Goal: Information Seeking & Learning: Learn about a topic

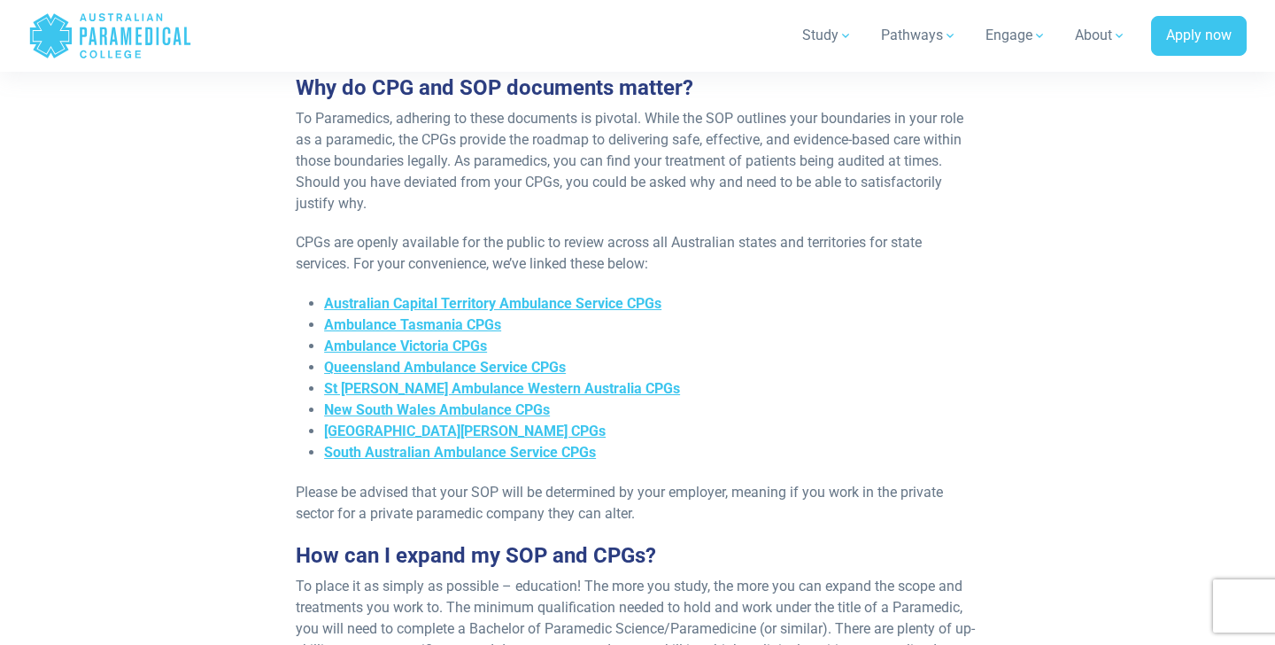
scroll to position [763, 0]
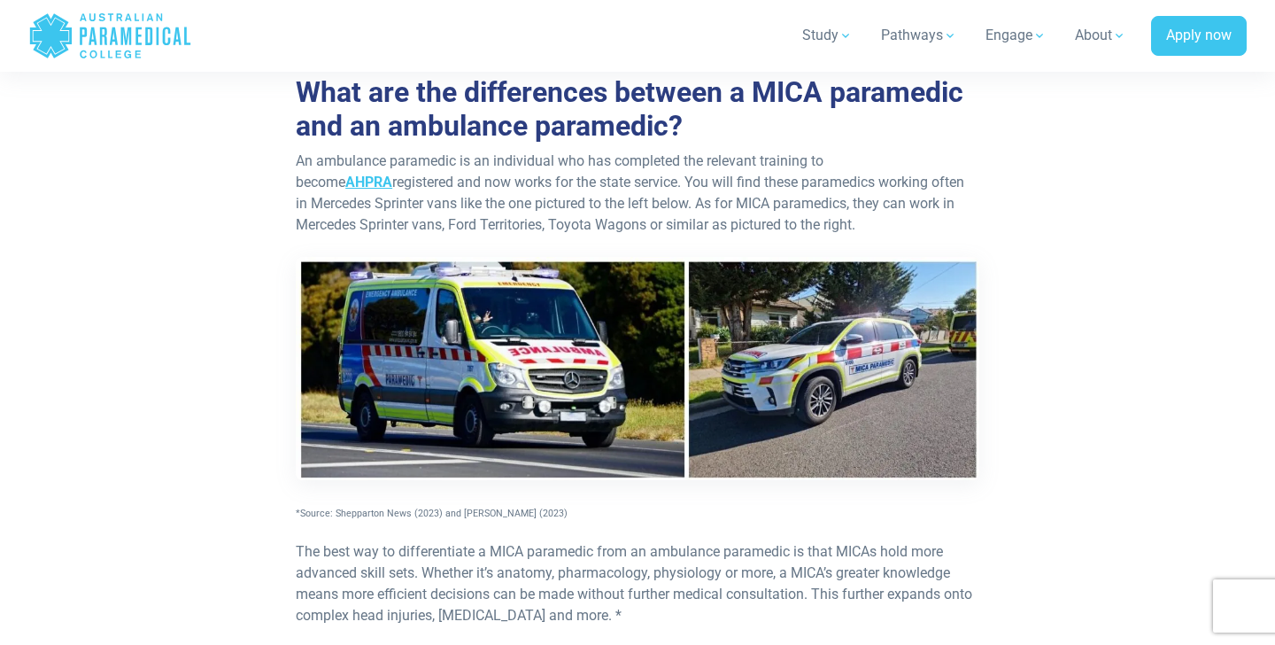
scroll to position [720, 0]
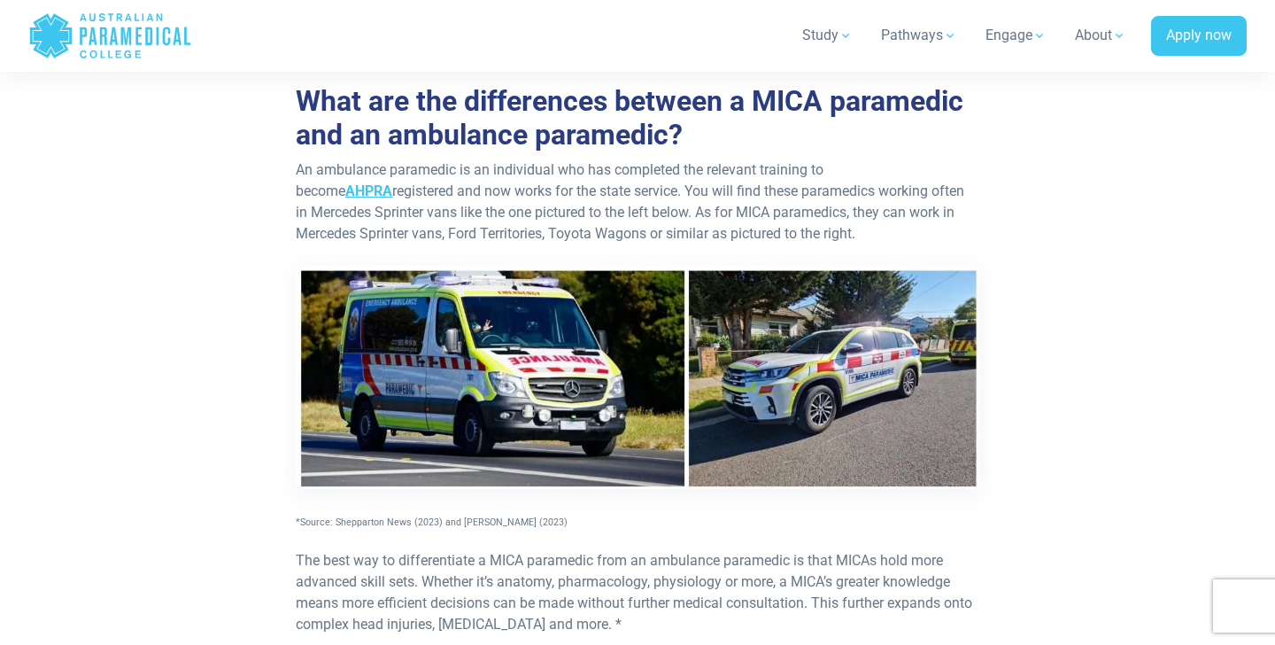
click at [487, 202] on p "An ambulance paramedic is an individual who has completed the relevant training…" at bounding box center [638, 345] width 684 height 372
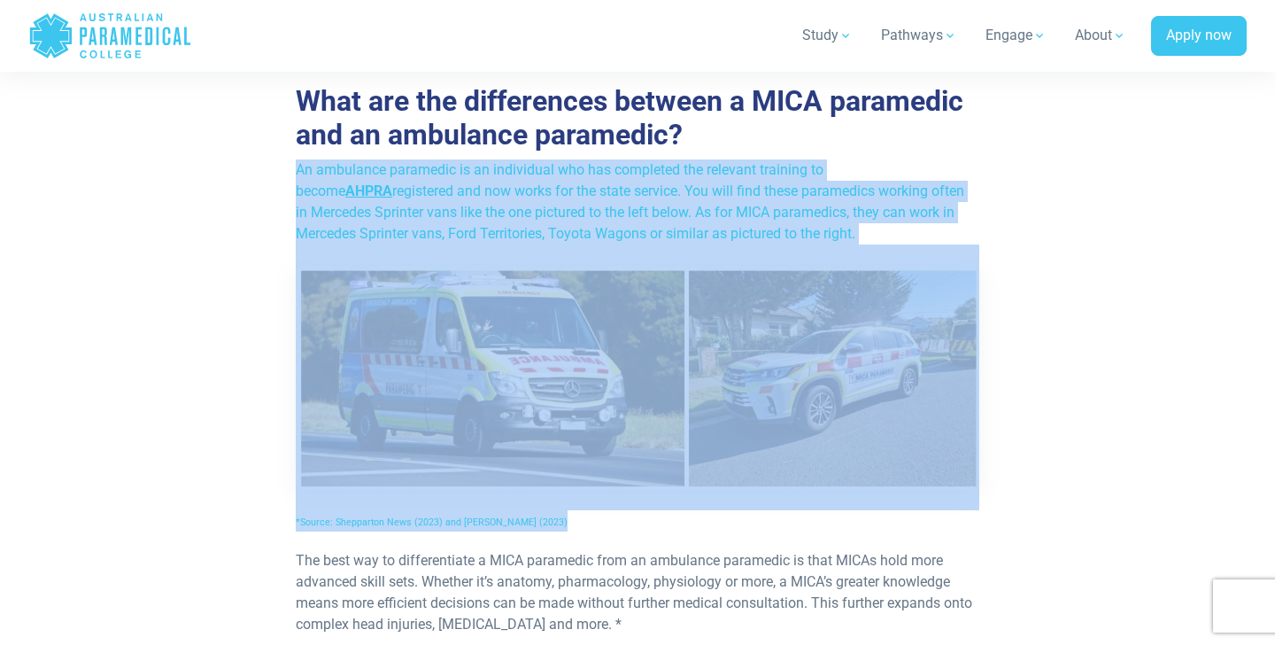
click at [487, 202] on p "An ambulance paramedic is an individual who has completed the relevant training…" at bounding box center [638, 345] width 684 height 372
click at [487, 201] on p "An ambulance paramedic is an individual who has completed the relevant training…" at bounding box center [638, 345] width 684 height 372
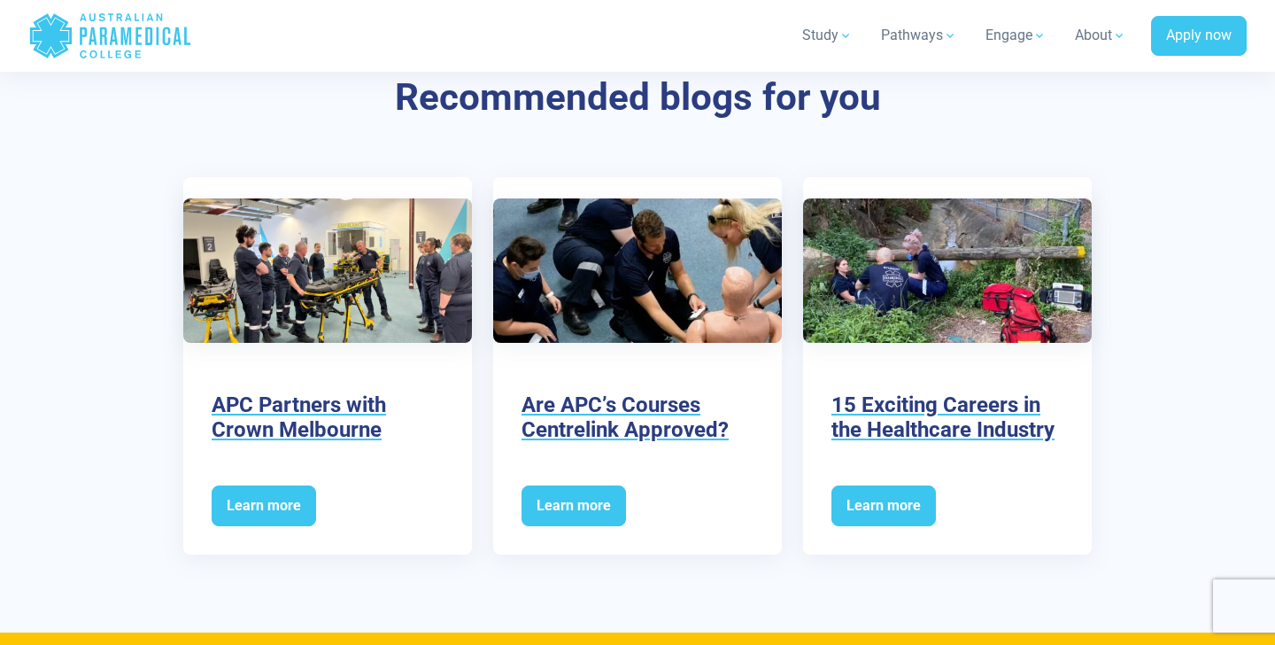
scroll to position [2520, 0]
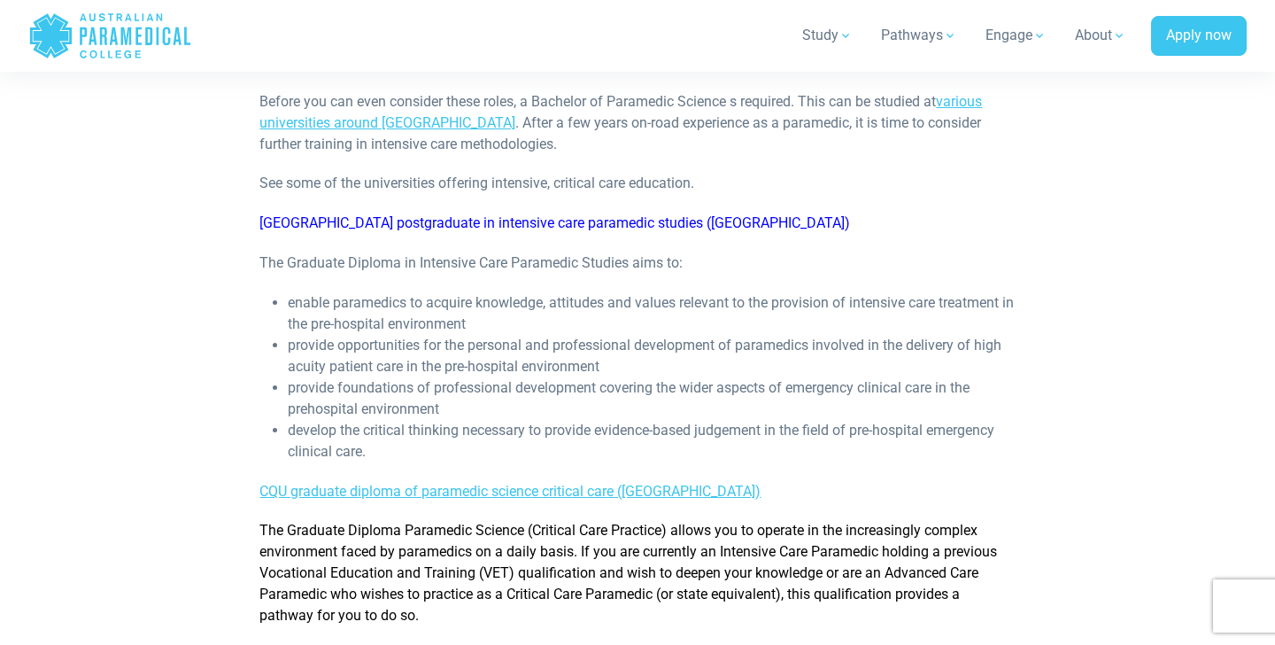
scroll to position [772, 0]
click at [355, 299] on li "enable paramedics to acquire knowledge, attitudes and values relevant to the pr…" at bounding box center [651, 312] width 727 height 43
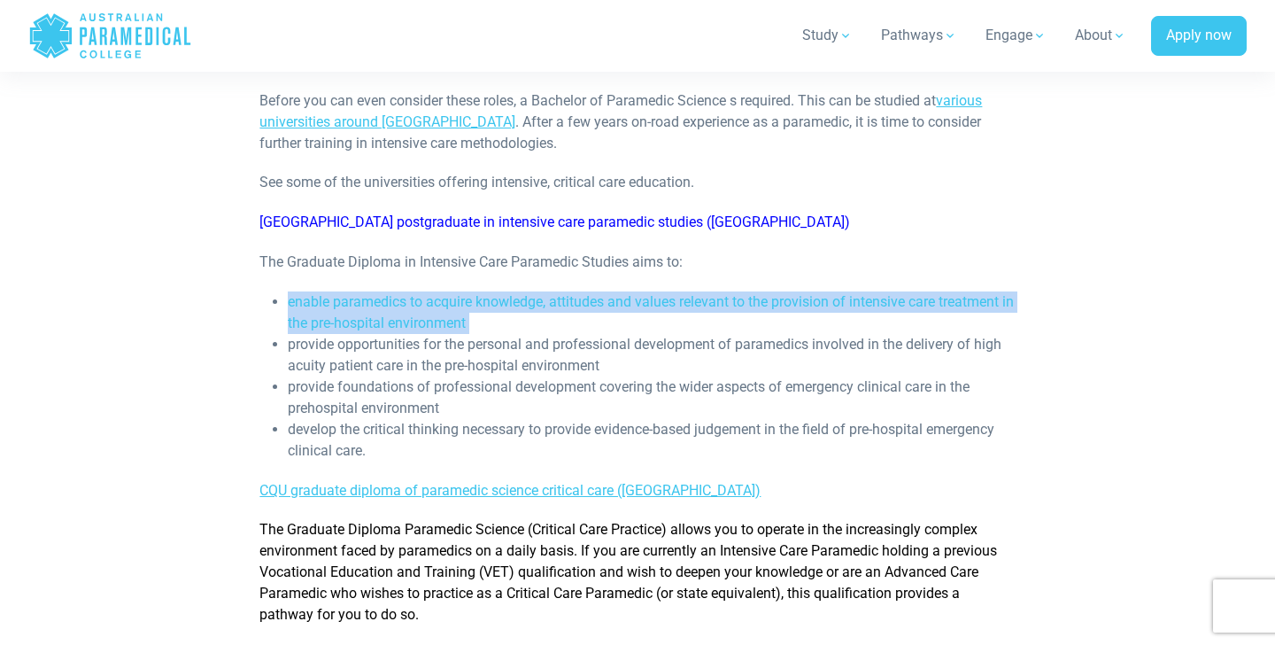
click at [355, 299] on li "enable paramedics to acquire knowledge, attitudes and values relevant to the pr…" at bounding box center [651, 312] width 727 height 43
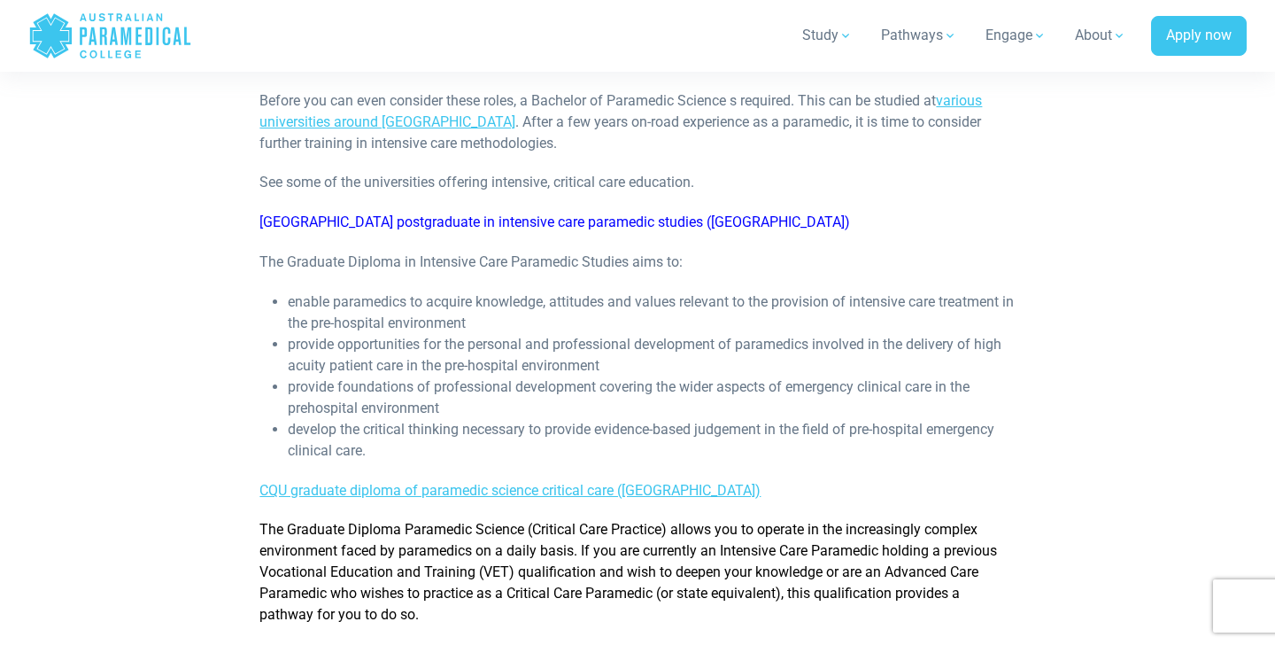
click at [357, 334] on li "provide opportunities for the personal and professional development of paramedi…" at bounding box center [651, 355] width 727 height 43
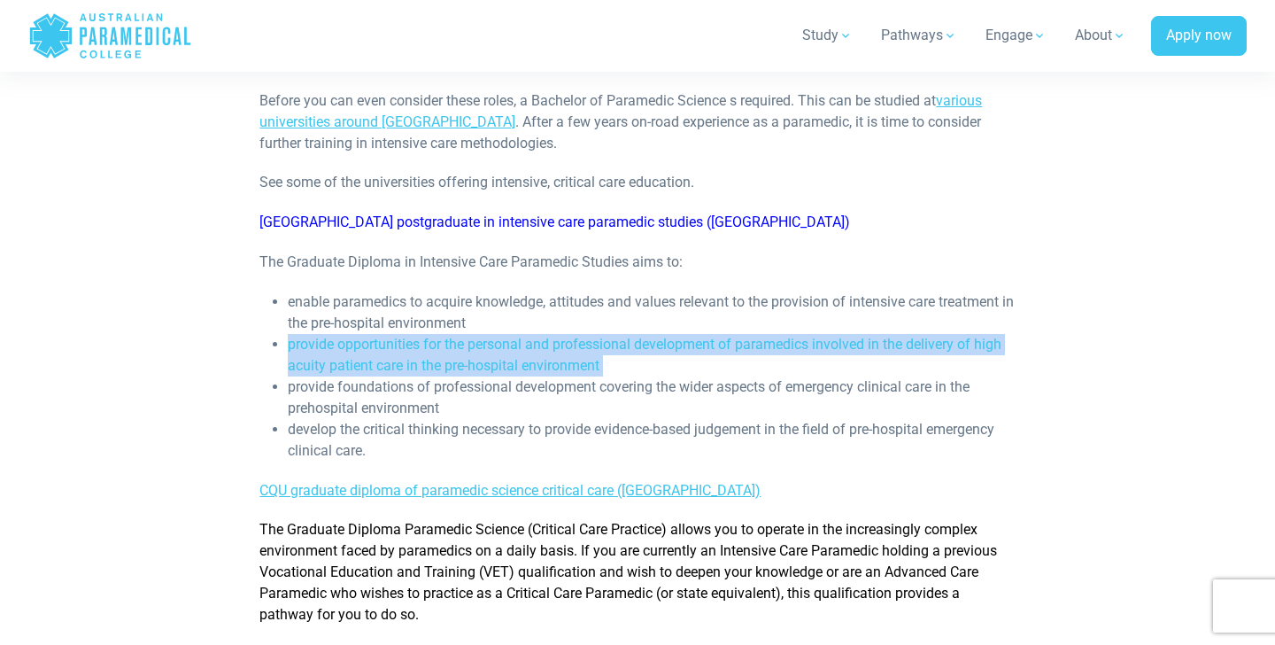
click at [357, 334] on li "provide opportunities for the personal and professional development of paramedi…" at bounding box center [651, 355] width 727 height 43
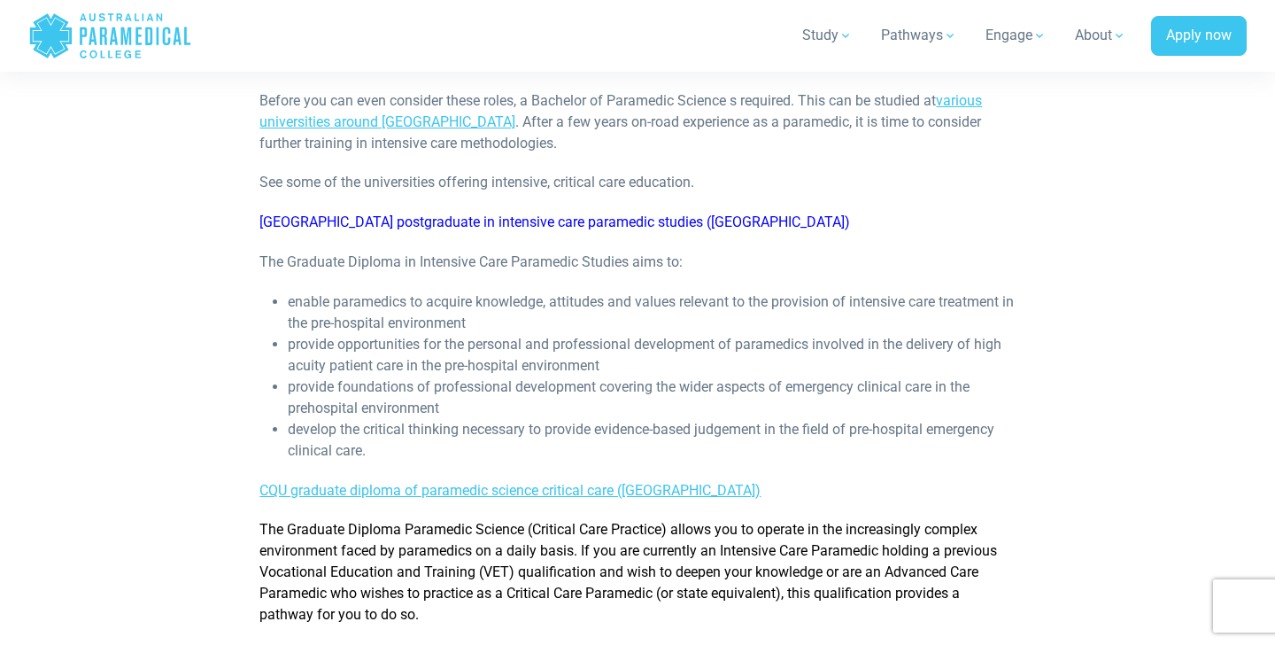
click at [357, 376] on li "provide foundations of professional development covering the wider aspects of e…" at bounding box center [651, 397] width 727 height 43
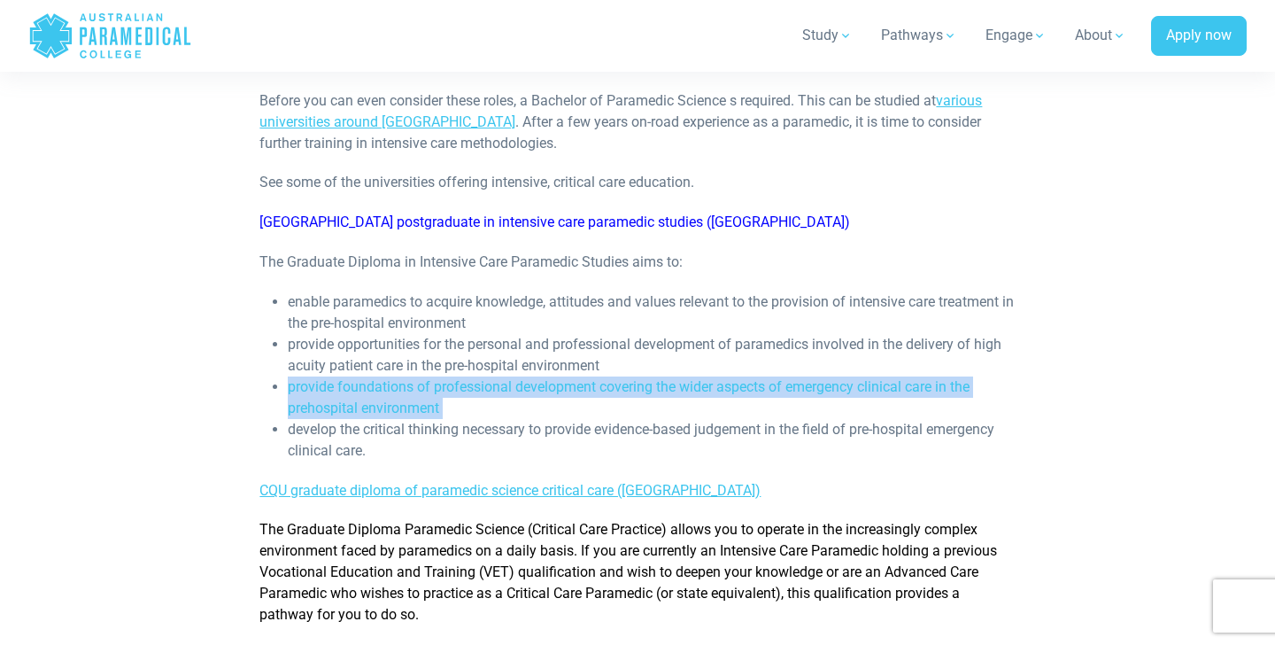
click at [357, 376] on li "provide foundations of professional development covering the wider aspects of e…" at bounding box center [651, 397] width 727 height 43
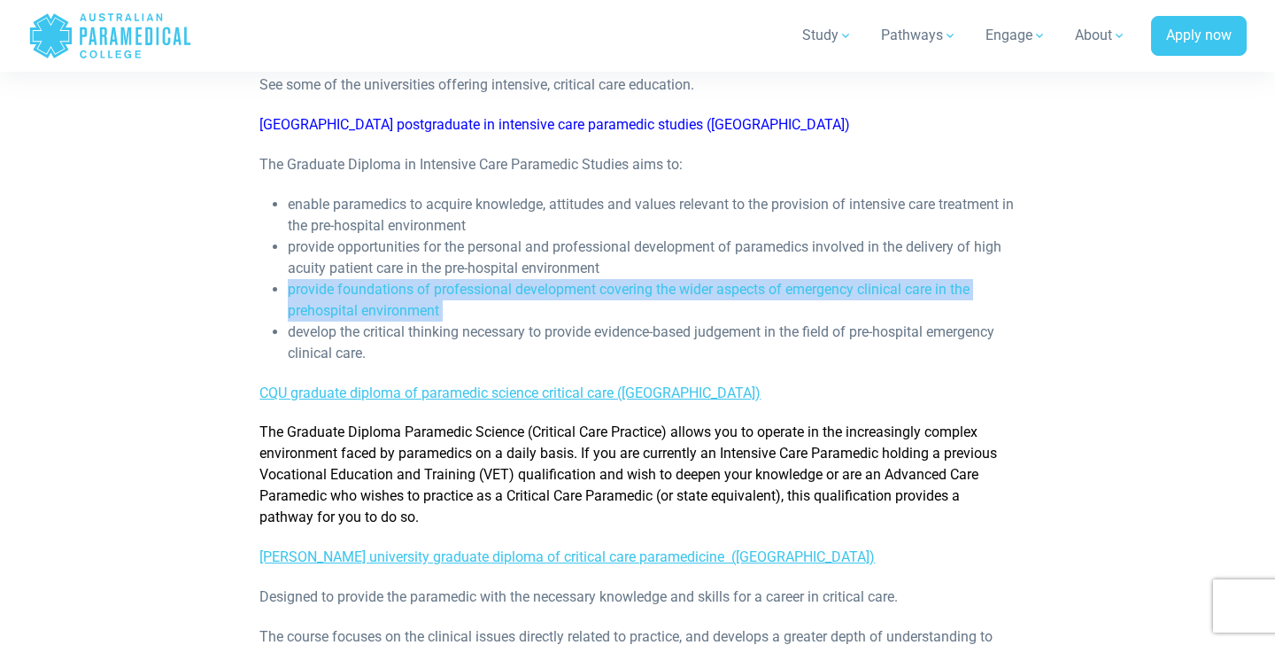
scroll to position [871, 0]
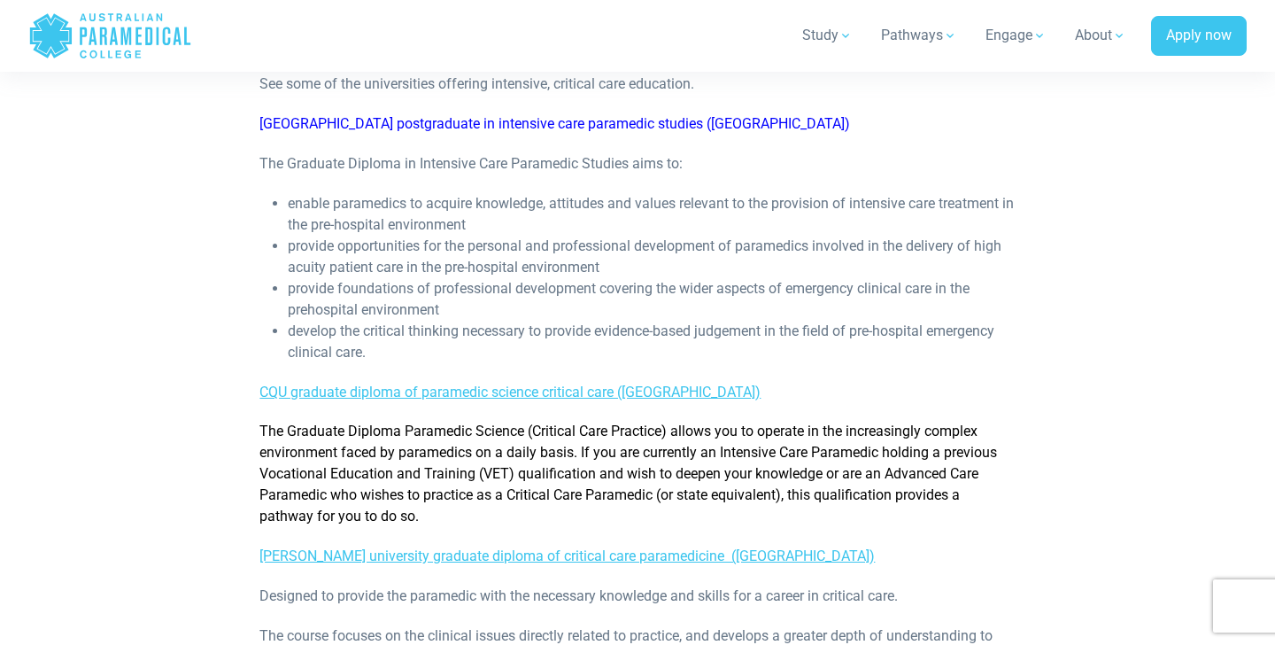
click at [366, 422] on p "The Graduate Diploma Paramedic Science (Critical Care Practice) allows you to o…" at bounding box center [636, 474] width 755 height 106
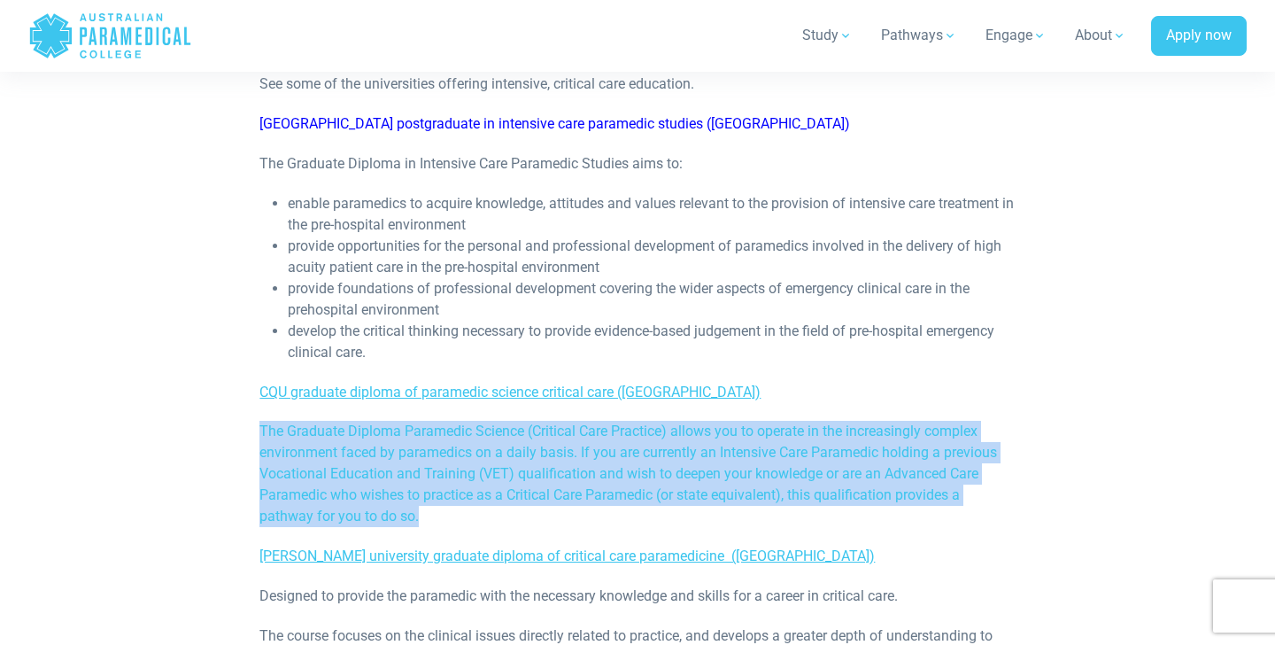
click at [366, 422] on p "The Graduate Diploma Paramedic Science (Critical Care Practice) allows you to o…" at bounding box center [636, 474] width 755 height 106
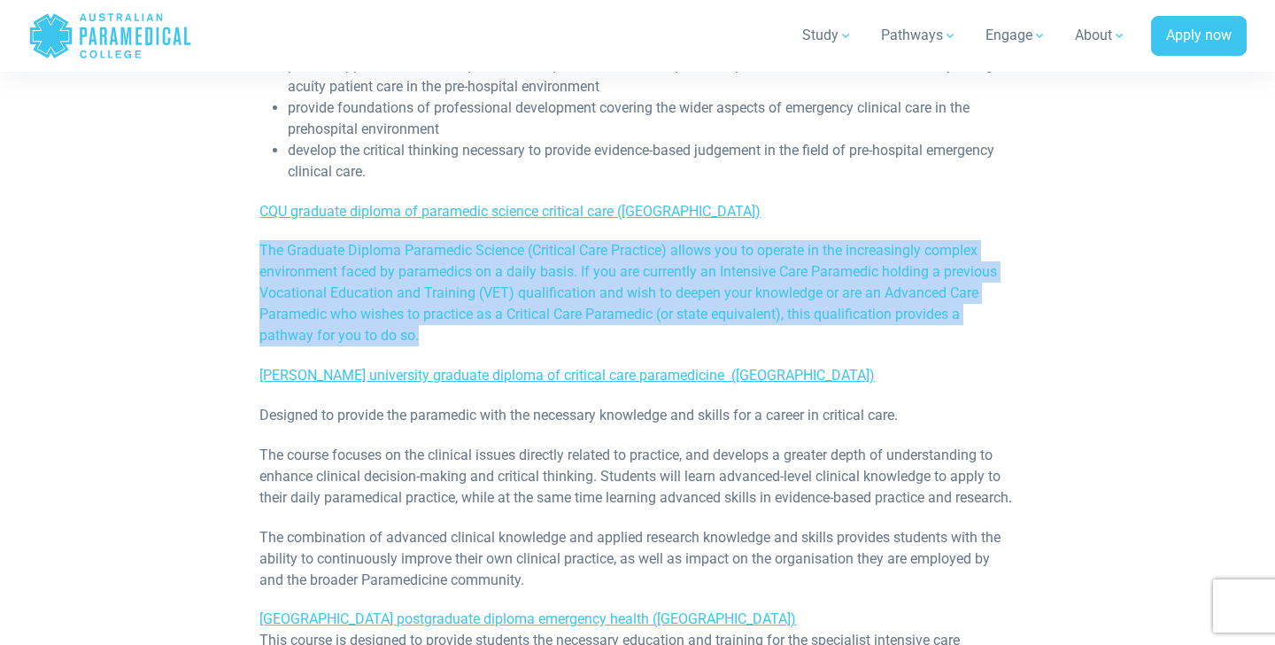
scroll to position [1054, 0]
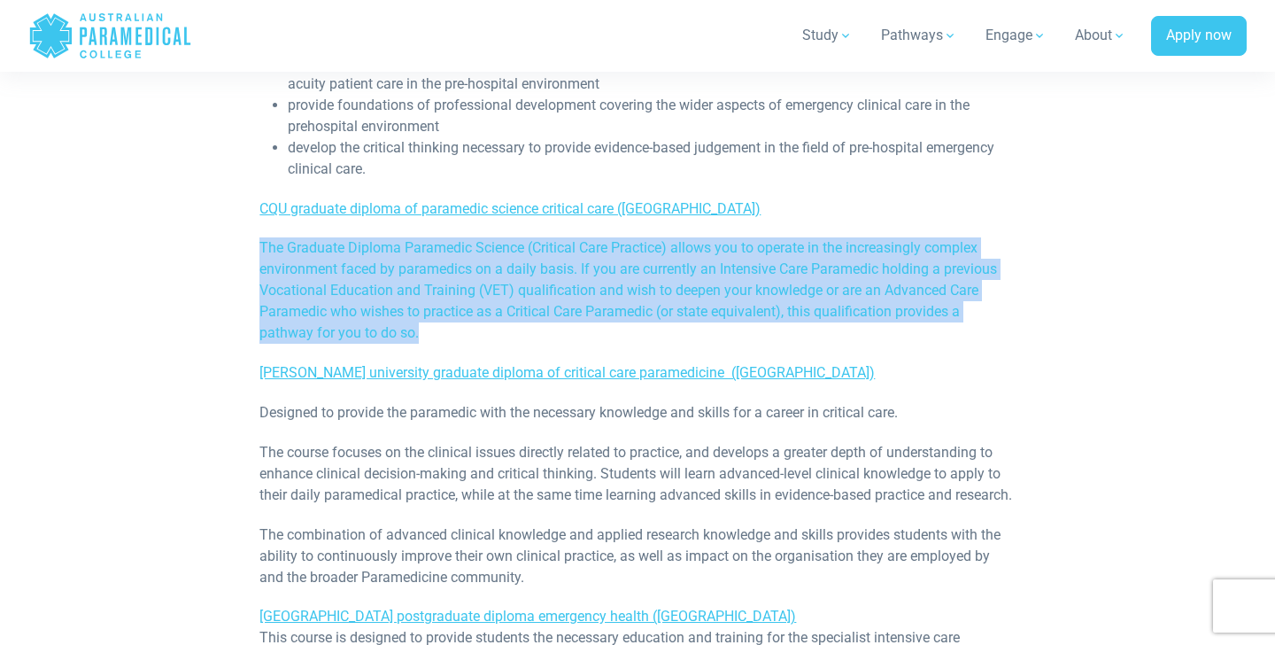
click at [366, 442] on p "The course focuses on the clinical issues directly related to practice, and dev…" at bounding box center [636, 474] width 755 height 64
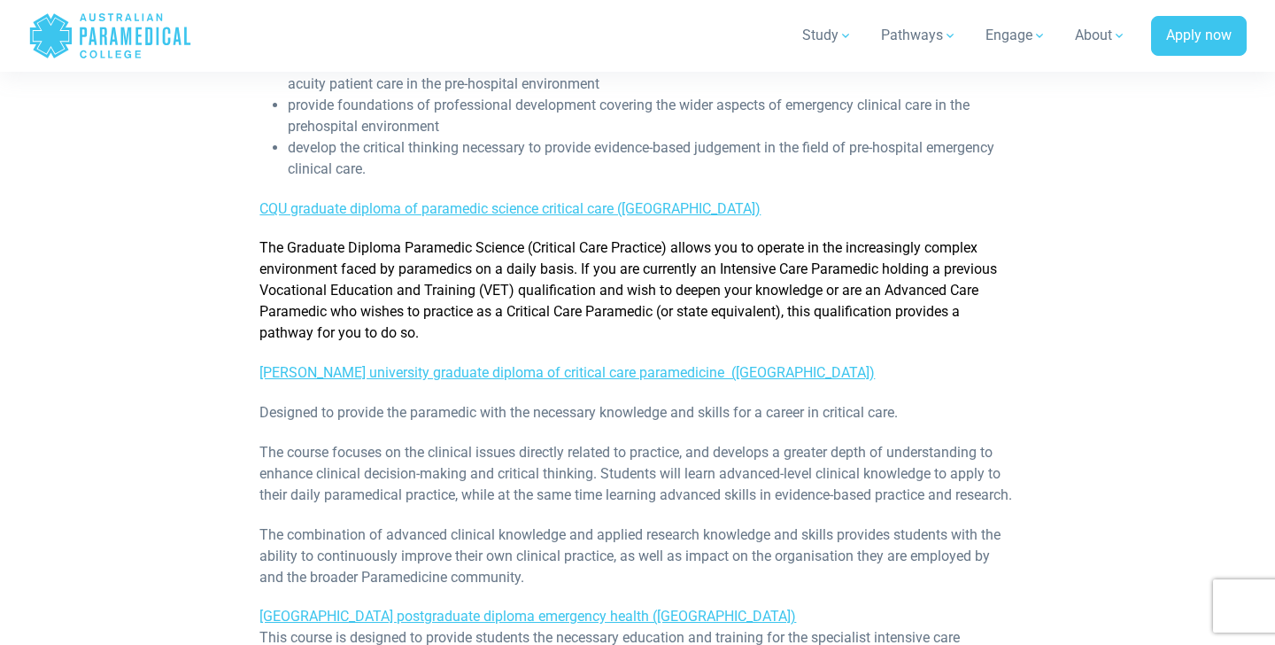
click at [366, 442] on p "The course focuses on the clinical issues directly related to practice, and dev…" at bounding box center [636, 474] width 755 height 64
click at [360, 203] on div "What is an Intensive/Critical Care Paramedic? Intensive/Critical Care Paramedic…" at bounding box center [636, 312] width 755 height 1870
click at [360, 239] on span "The Graduate Diploma Paramedic Science (Critical Care Practice) allows you to o…" at bounding box center [628, 290] width 738 height 102
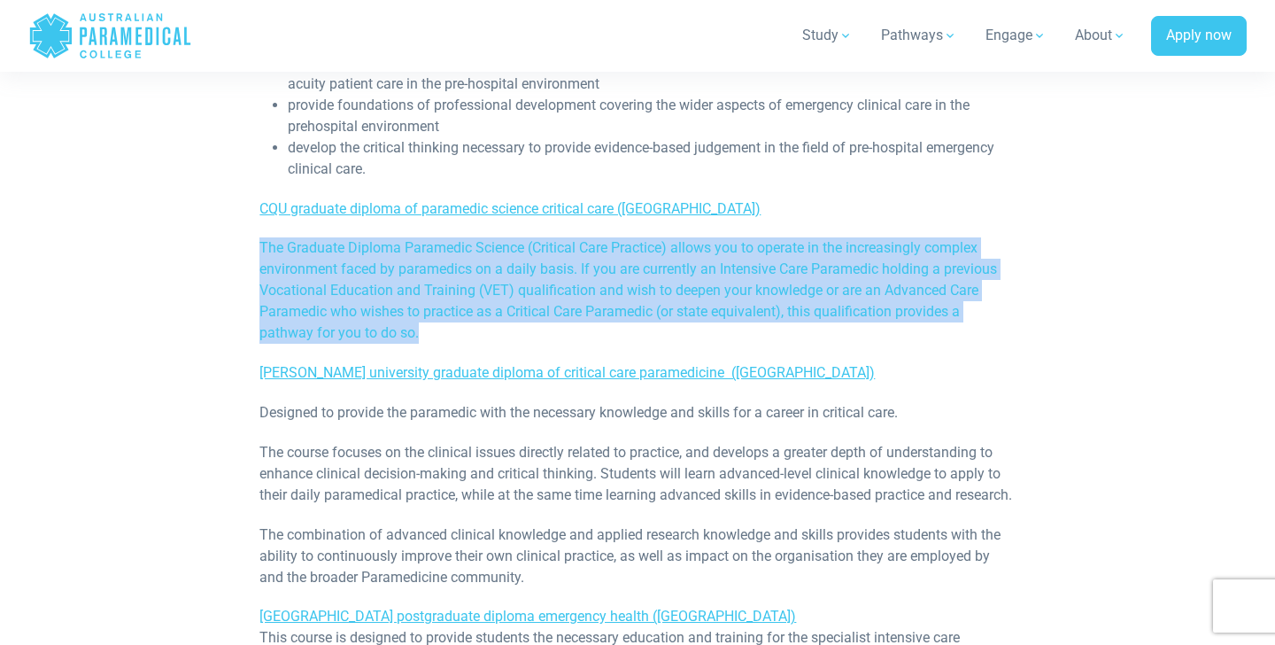
click at [360, 239] on span "The Graduate Diploma Paramedic Science (Critical Care Practice) allows you to o…" at bounding box center [628, 290] width 738 height 102
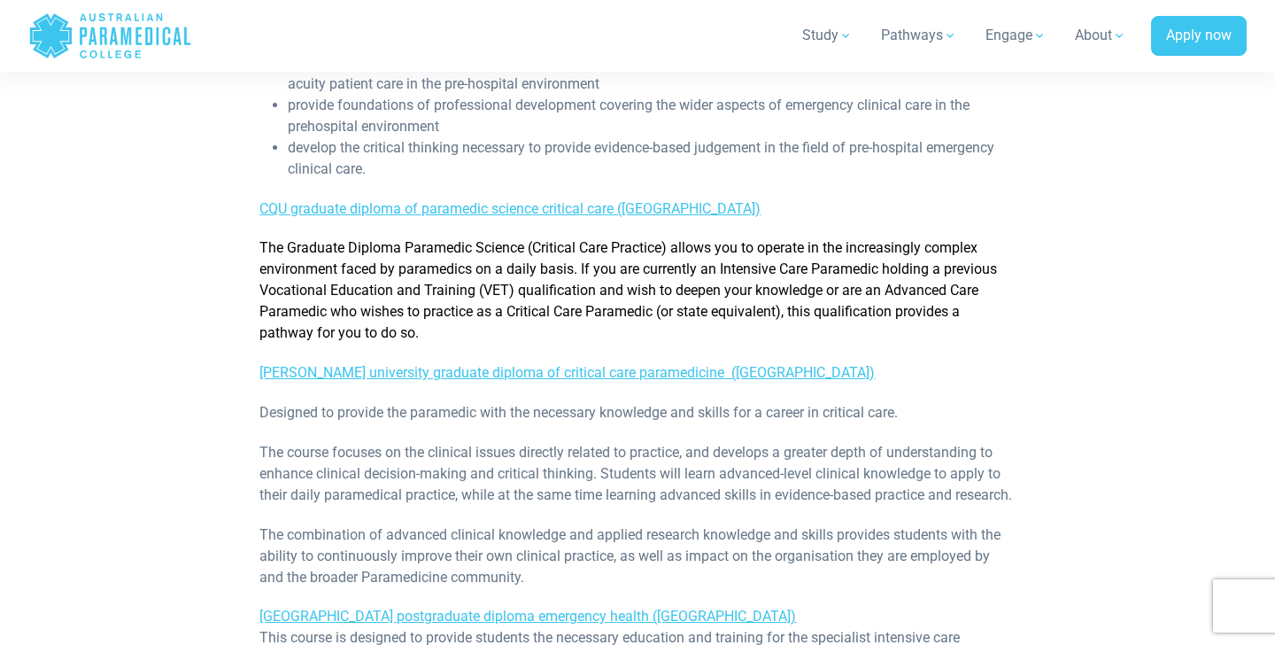
click at [360, 239] on span "The Graduate Diploma Paramedic Science (Critical Care Practice) allows you to o…" at bounding box center [628, 290] width 738 height 102
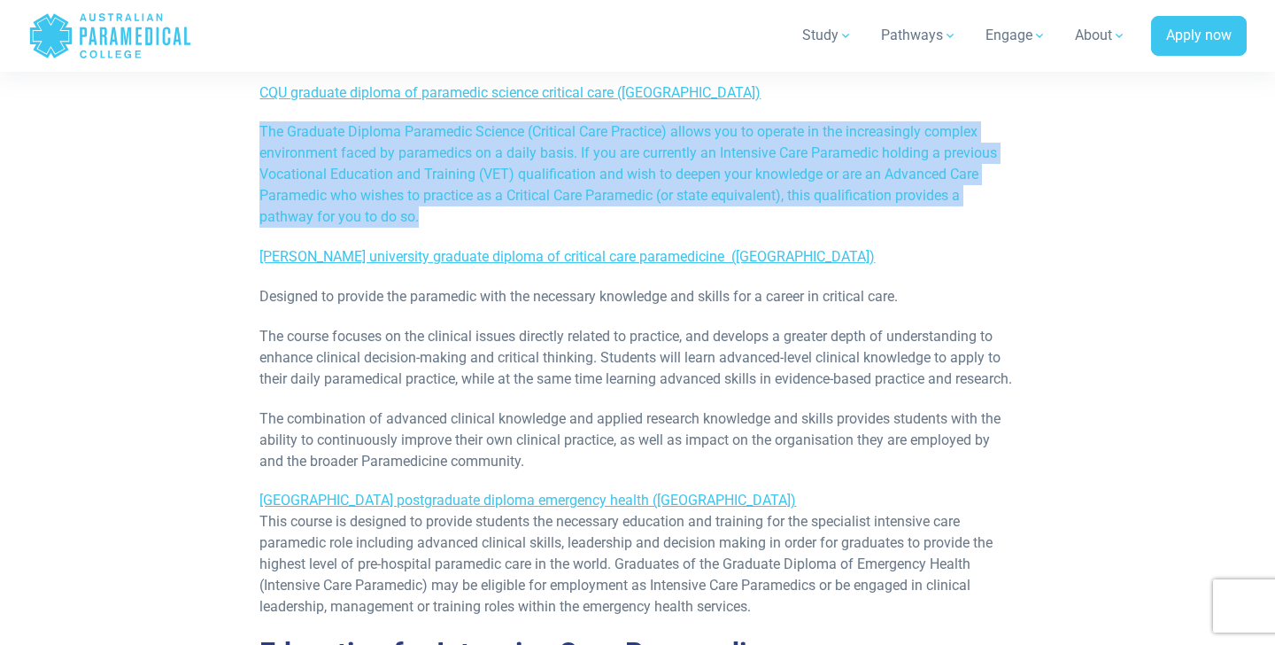
scroll to position [1172, 0]
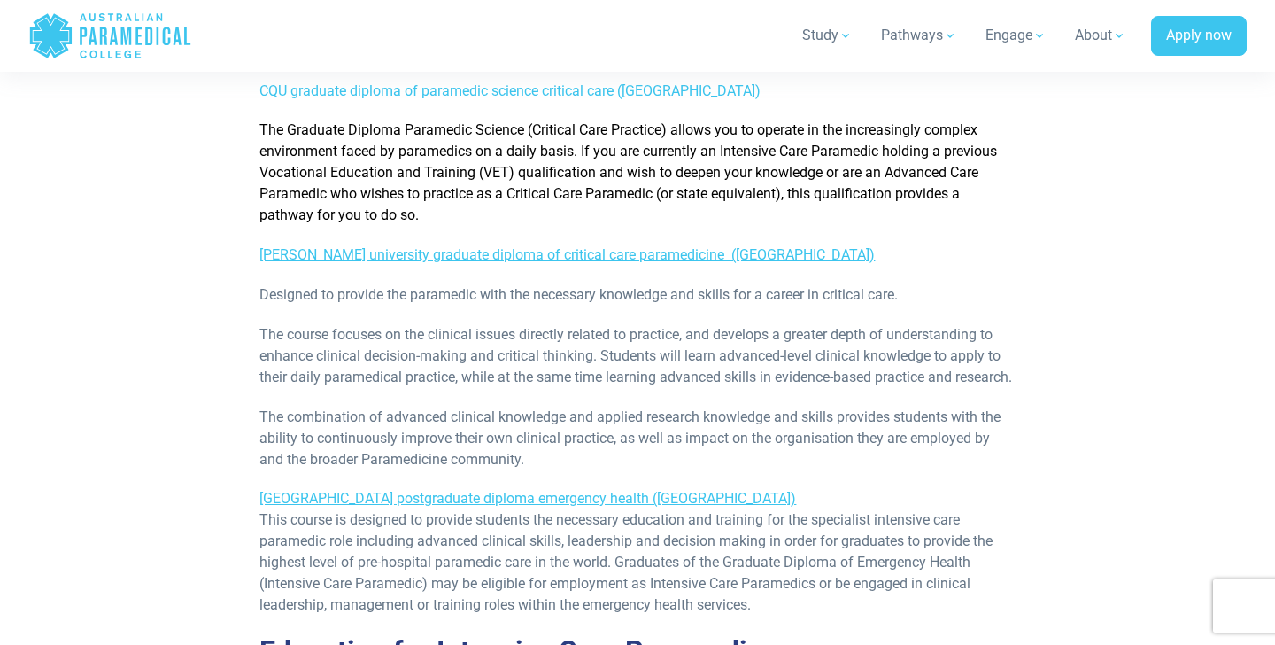
click at [360, 284] on p "Designed to provide the paramedic with the necessary knowledge and skills for a…" at bounding box center [636, 294] width 755 height 21
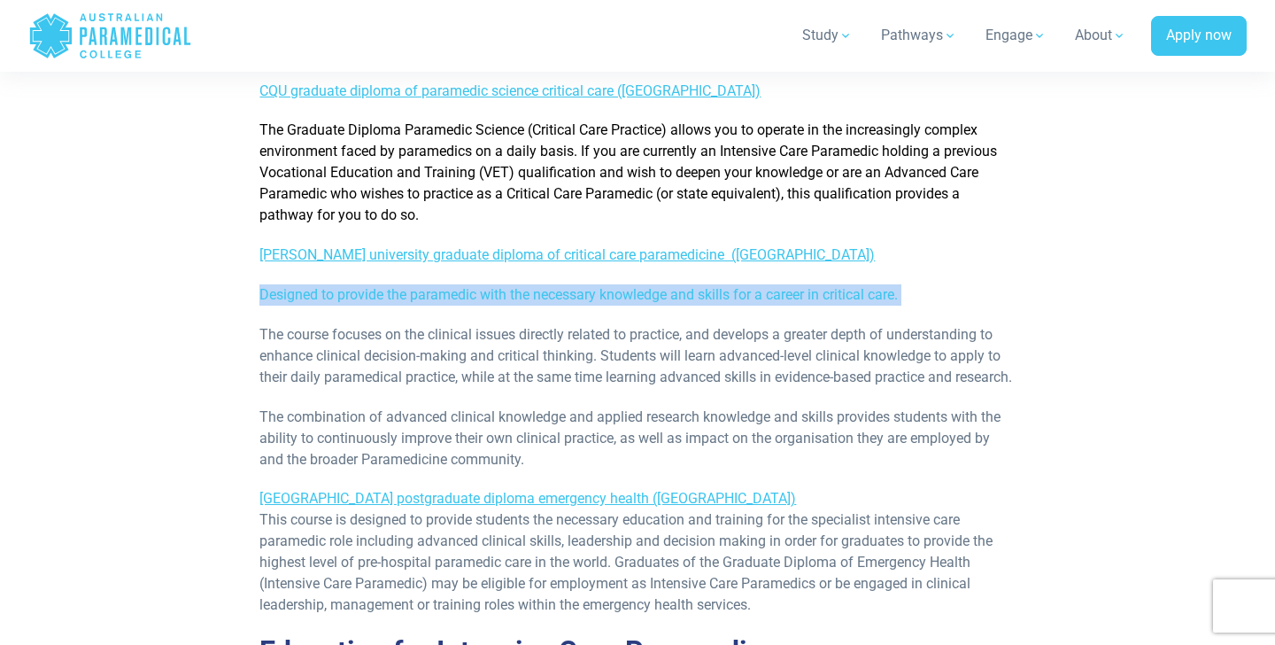
click at [360, 284] on p "Designed to provide the paramedic with the necessary knowledge and skills for a…" at bounding box center [636, 294] width 755 height 21
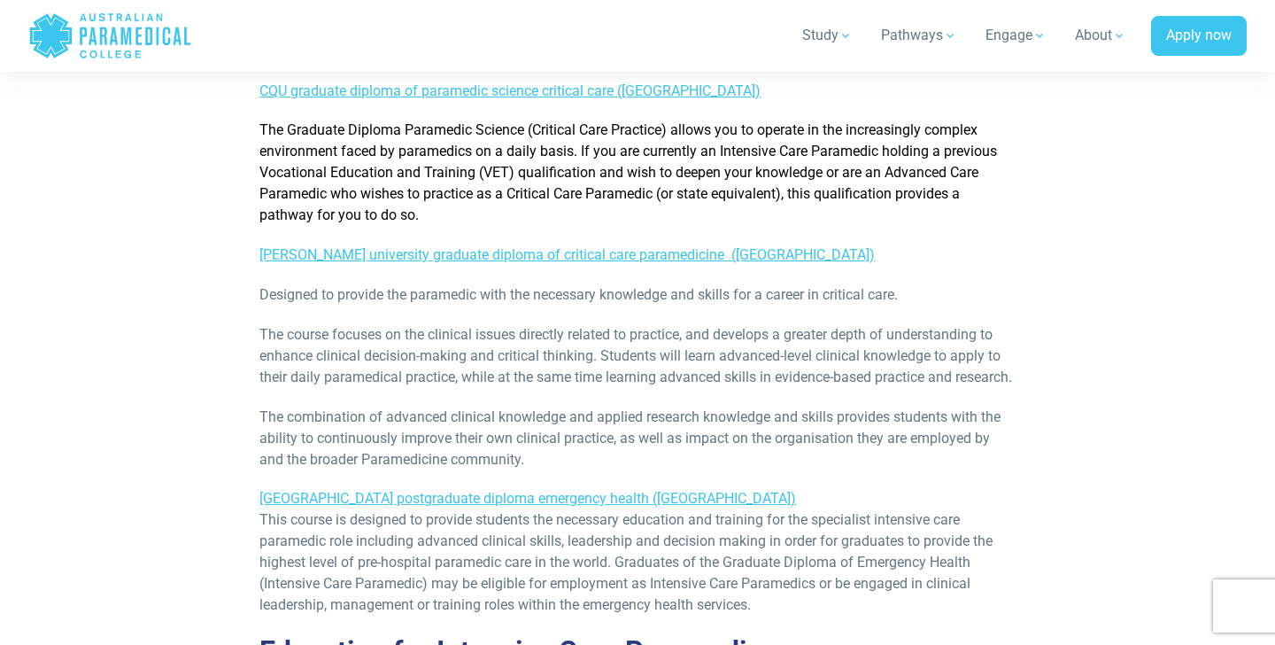
click at [360, 343] on p "The course focuses on the clinical issues directly related to practice, and dev…" at bounding box center [636, 356] width 755 height 64
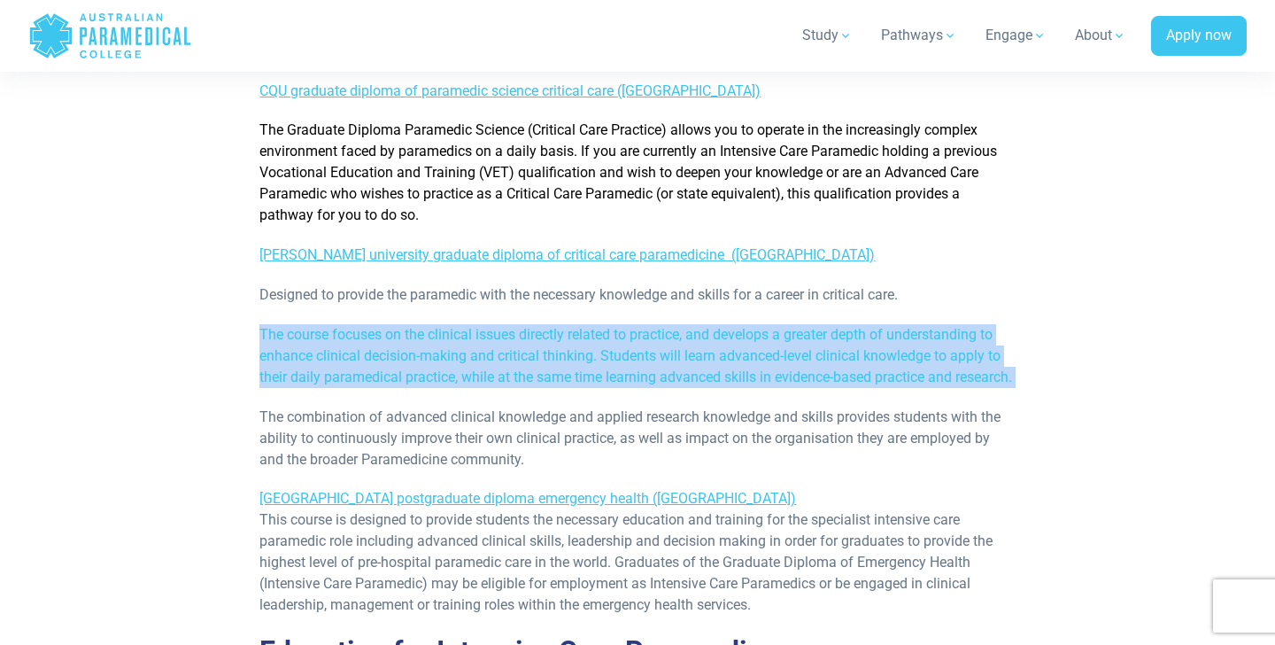
click at [360, 343] on p "The course focuses on the clinical issues directly related to practice, and dev…" at bounding box center [636, 356] width 755 height 64
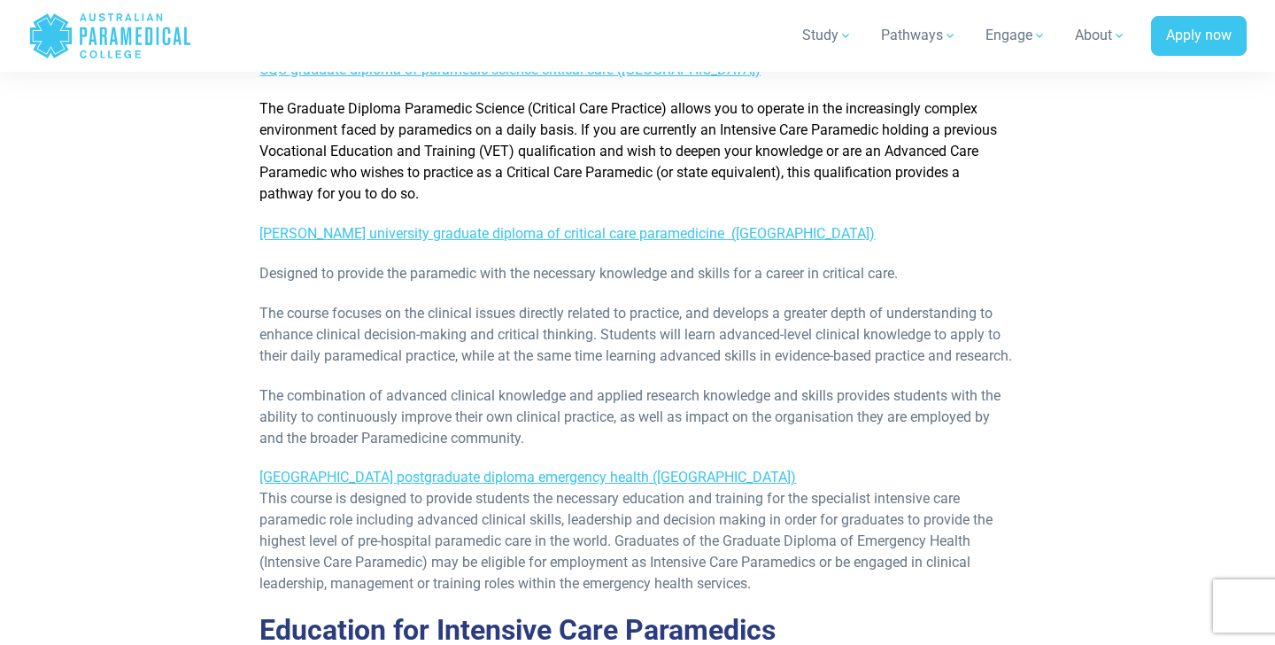
click at [357, 399] on p "The combination of advanced clinical knowledge and applied research knowledge a…" at bounding box center [636, 417] width 755 height 64
